Goal: Information Seeking & Learning: Understand process/instructions

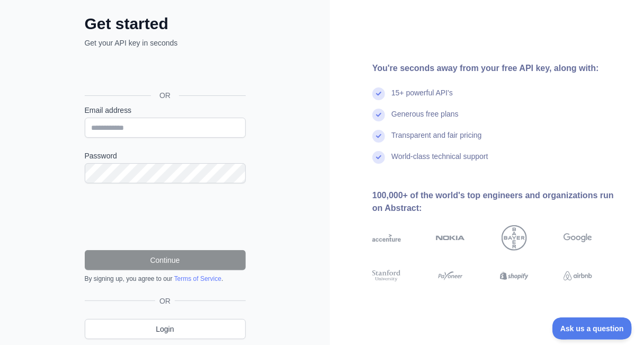
scroll to position [36, 0]
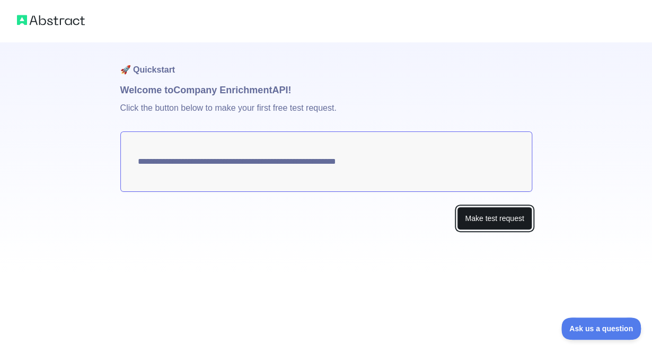
click at [474, 221] on button "Make test request" at bounding box center [494, 219] width 75 height 24
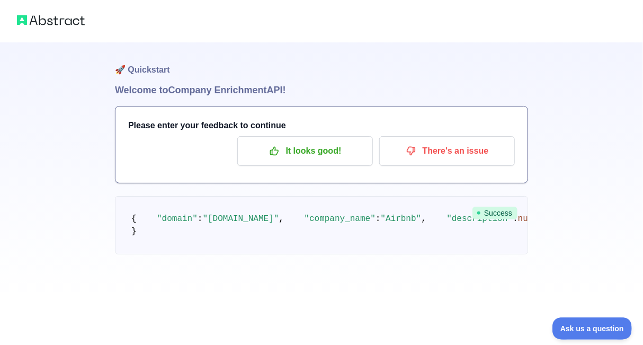
click at [499, 216] on span "Success" at bounding box center [495, 213] width 45 height 13
click at [312, 148] on p "It looks good!" at bounding box center [305, 151] width 120 height 18
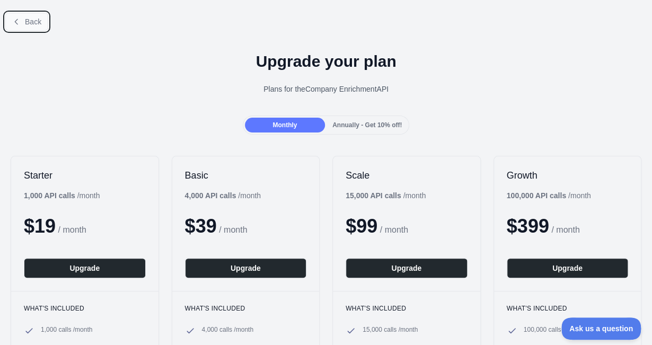
click at [30, 26] on span "Back" at bounding box center [33, 21] width 16 height 8
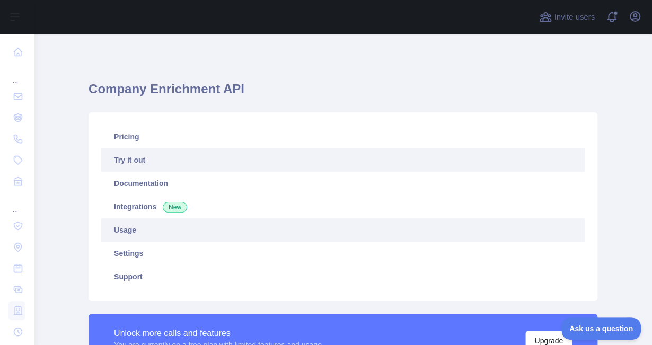
click at [142, 234] on link "Usage" at bounding box center [342, 229] width 483 height 23
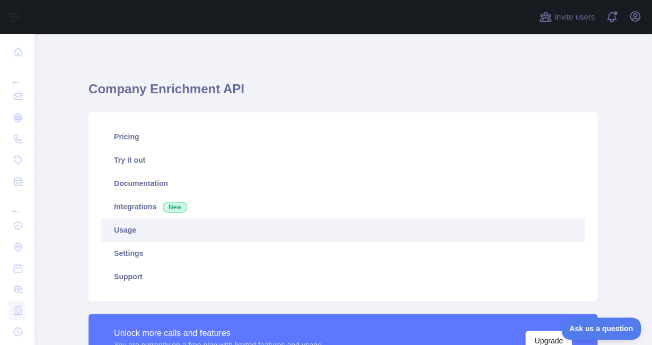
scroll to position [311, 610]
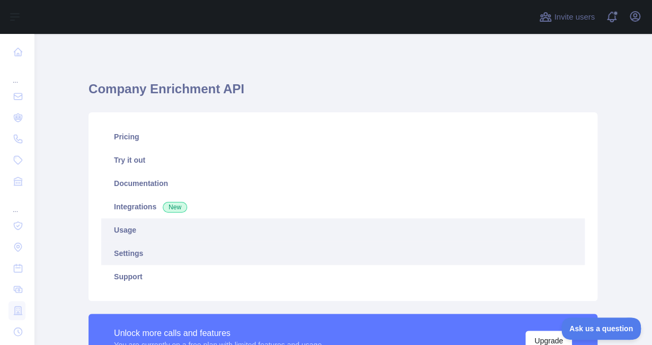
click at [151, 254] on link "Settings" at bounding box center [342, 253] width 483 height 23
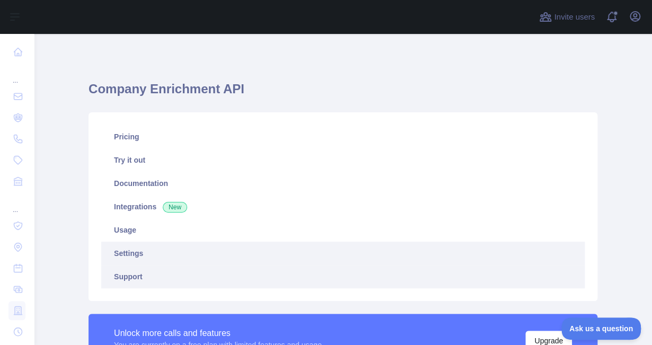
click at [138, 281] on link "Support" at bounding box center [342, 276] width 483 height 23
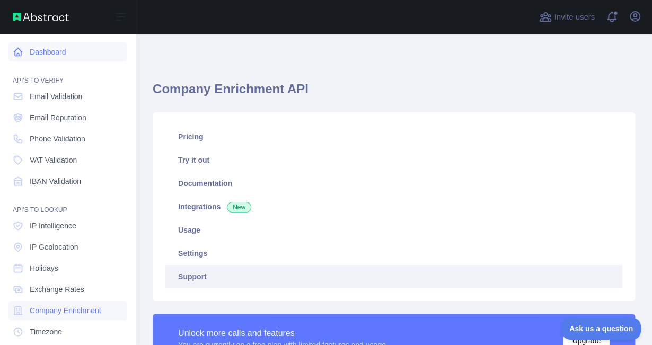
click at [40, 52] on link "Dashboard" at bounding box center [67, 51] width 119 height 19
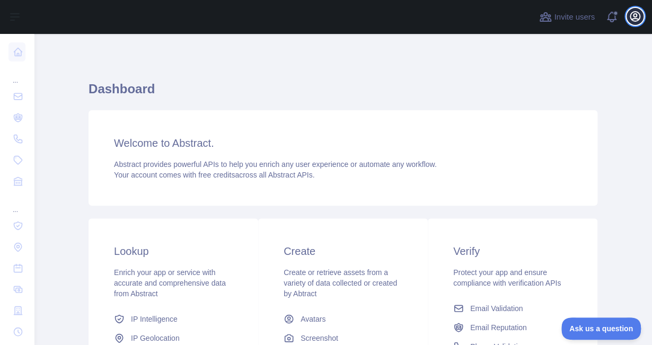
click at [637, 22] on icon "button" at bounding box center [635, 16] width 13 height 13
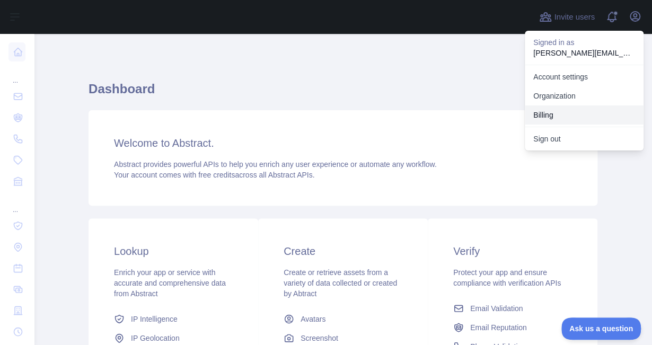
click at [563, 116] on button "Billing" at bounding box center [584, 114] width 119 height 19
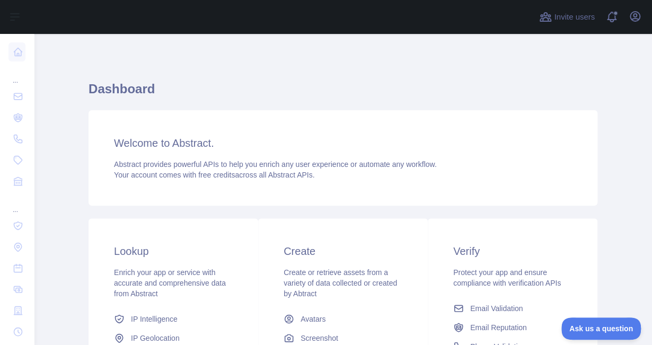
click at [375, 113] on div "Welcome to Abstract. Abstract provides powerful APIs to help you enrich any use…" at bounding box center [343, 157] width 509 height 95
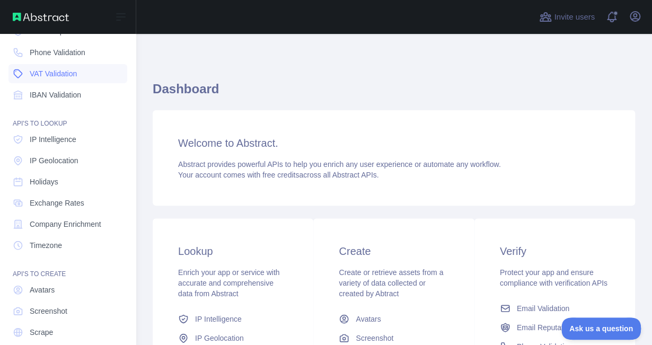
scroll to position [68, 0]
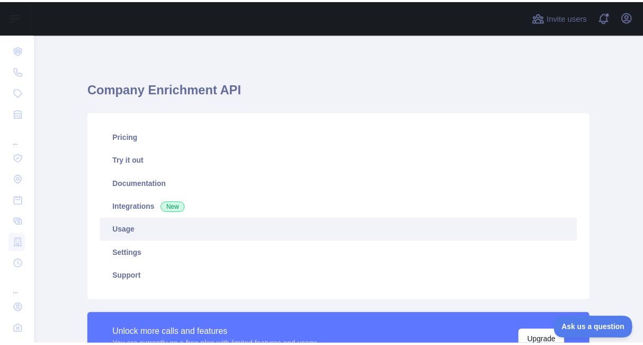
scroll to position [311, 610]
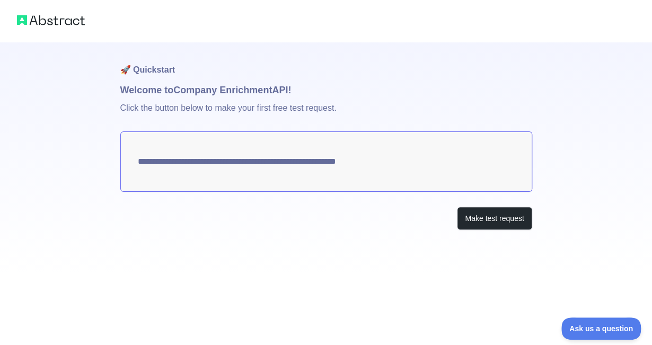
click at [489, 232] on div "**********" at bounding box center [326, 157] width 412 height 230
click at [489, 217] on button "Make test request" at bounding box center [494, 219] width 75 height 24
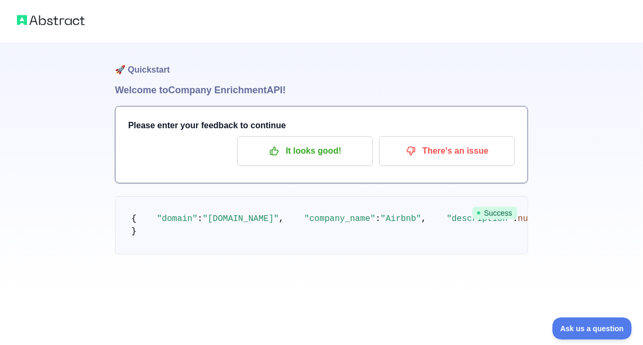
scroll to position [106, 0]
click at [346, 142] on p "It looks good!" at bounding box center [305, 151] width 120 height 18
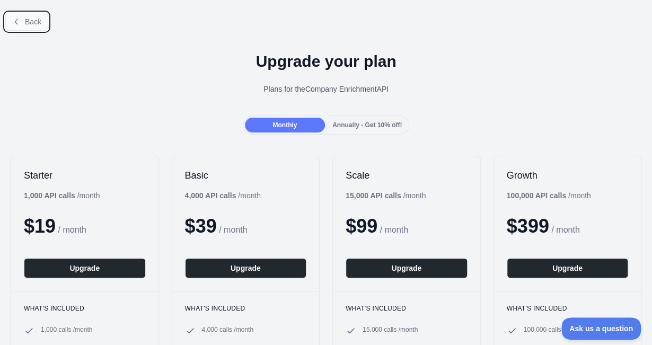
click at [23, 22] on button "Back" at bounding box center [26, 22] width 43 height 18
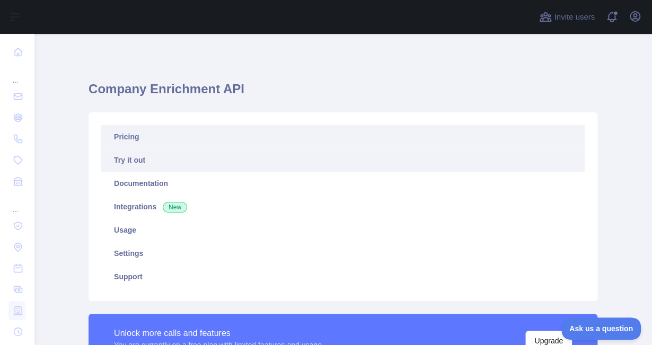
click at [148, 142] on link "Pricing" at bounding box center [342, 136] width 483 height 23
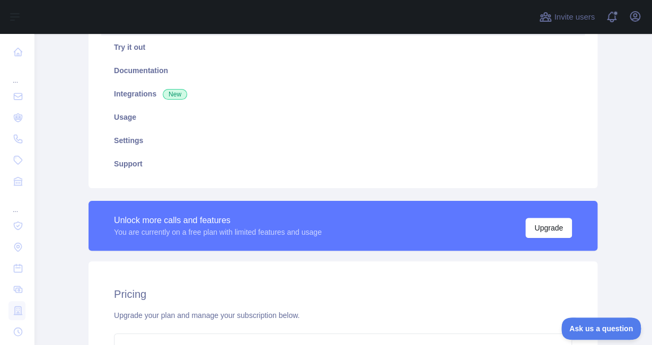
scroll to position [60, 0]
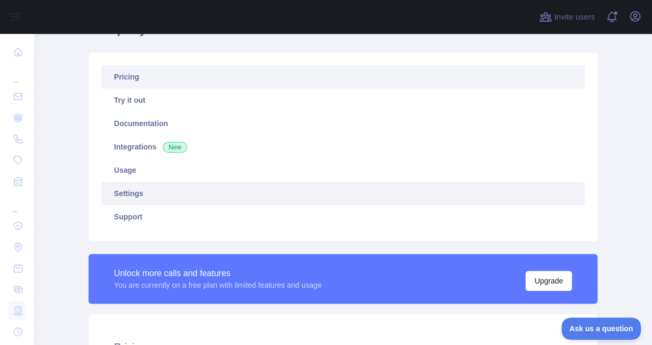
click at [117, 199] on link "Settings" at bounding box center [342, 193] width 483 height 23
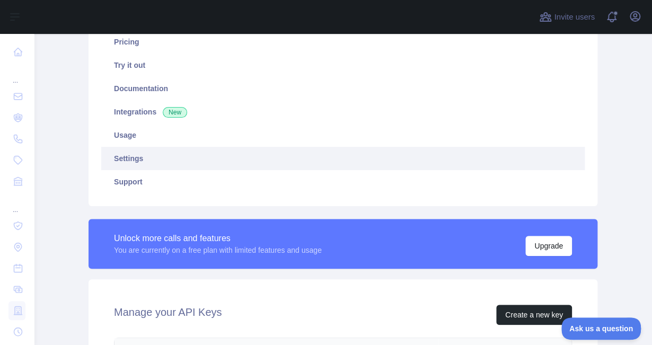
scroll to position [7, 0]
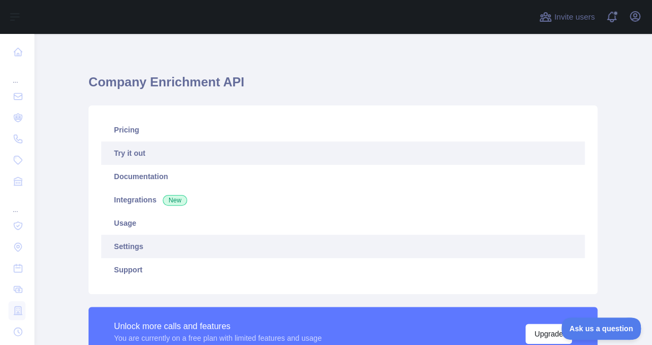
click at [192, 147] on link "Try it out" at bounding box center [342, 153] width 483 height 23
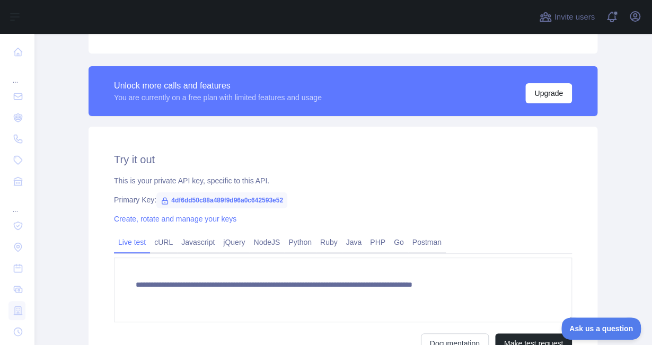
scroll to position [272, 0]
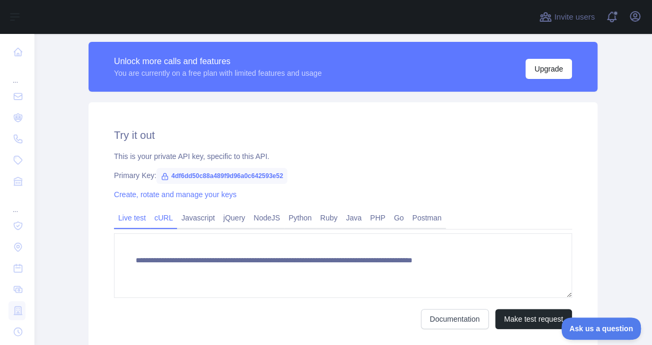
click at [163, 226] on link "cURL" at bounding box center [163, 217] width 27 height 17
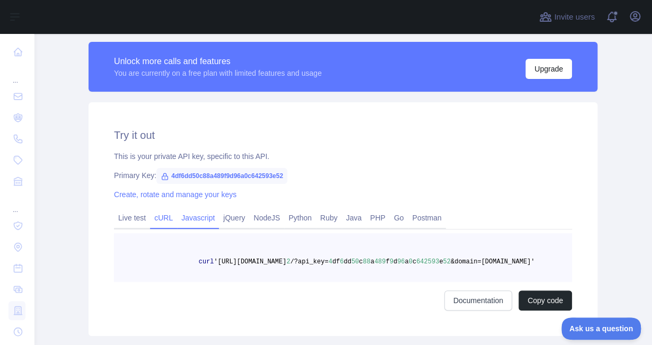
click at [196, 219] on link "Javascript" at bounding box center [198, 217] width 42 height 17
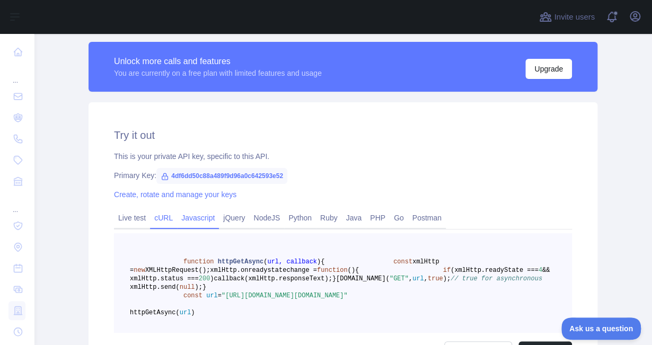
click at [150, 220] on link "cURL" at bounding box center [163, 217] width 27 height 17
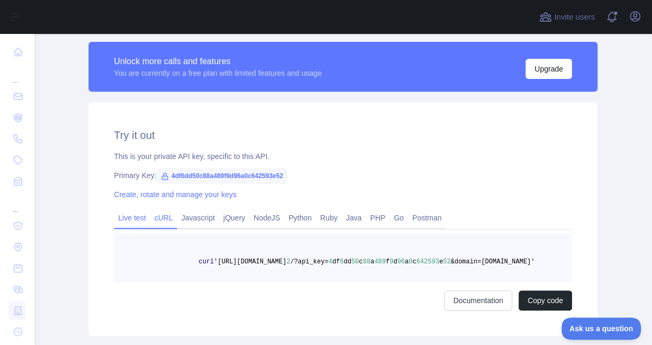
click at [139, 220] on link "Live test" at bounding box center [132, 217] width 36 height 17
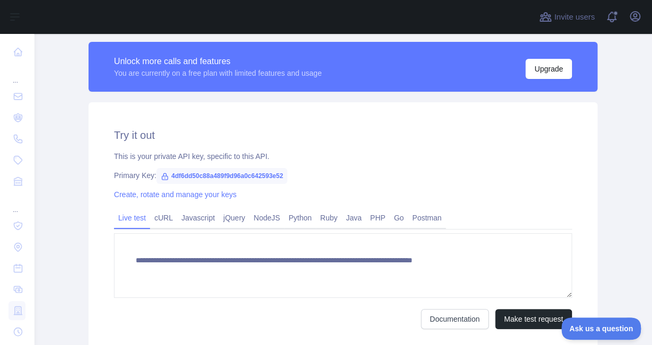
click at [161, 175] on icon at bounding box center [165, 176] width 8 height 8
click at [176, 175] on span "4df6dd50c88a489f9d96a0c642593e52" at bounding box center [221, 176] width 131 height 16
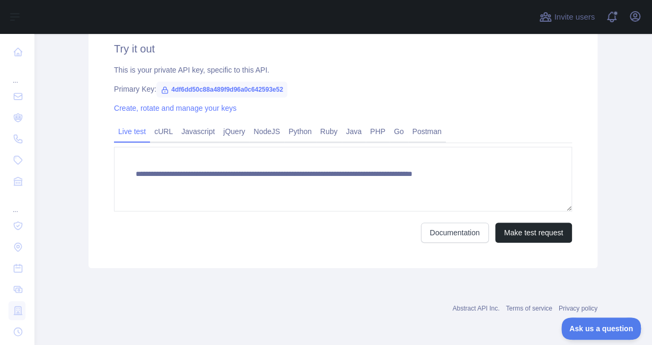
scroll to position [359, 0]
drag, startPoint x: 277, startPoint y: 89, endPoint x: 164, endPoint y: 89, distance: 113.4
click at [164, 89] on span "4df6dd50c88a489f9d96a0c642593e52" at bounding box center [221, 89] width 131 height 16
copy span "4df6dd50c88a489f9d96a0c642593e52"
